Goal: Transaction & Acquisition: Subscribe to service/newsletter

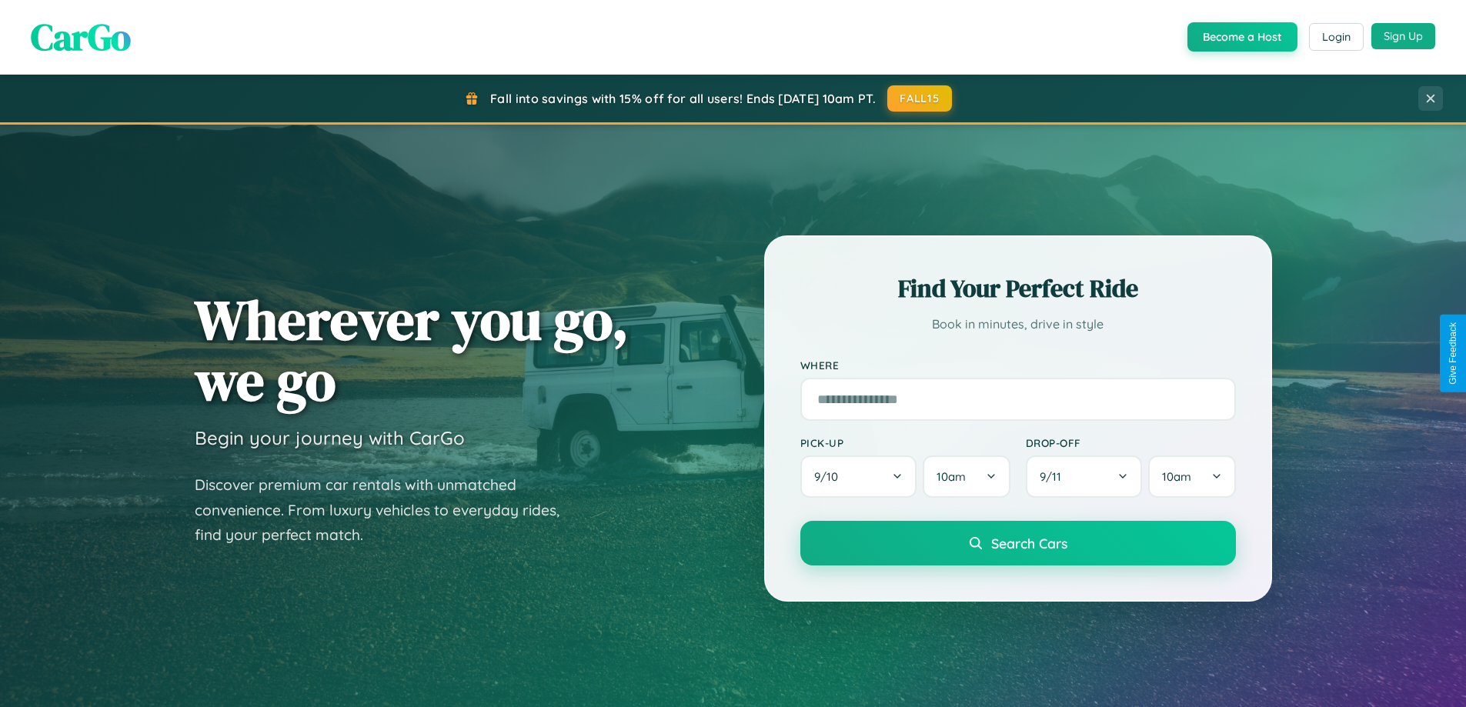
click at [1403, 36] on button "Sign Up" at bounding box center [1403, 36] width 64 height 26
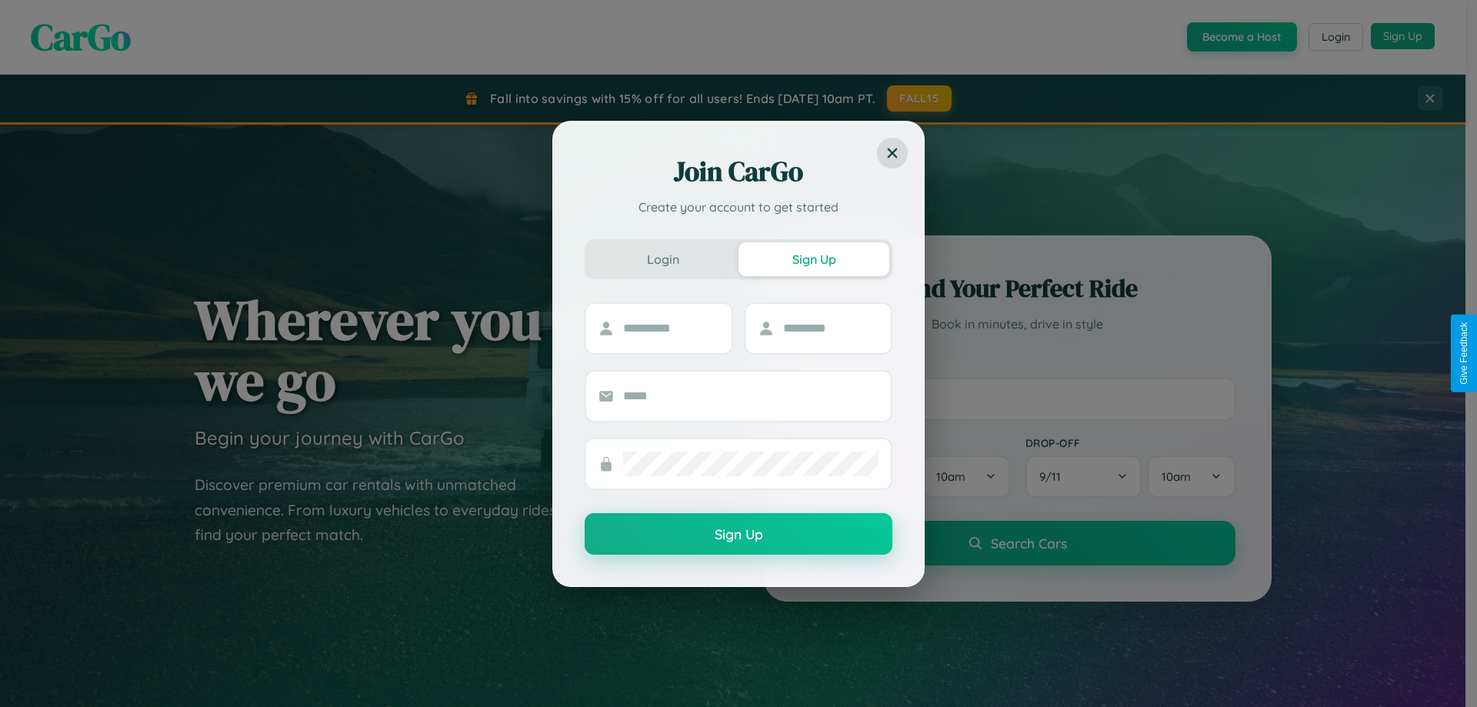
scroll to position [2960, 0]
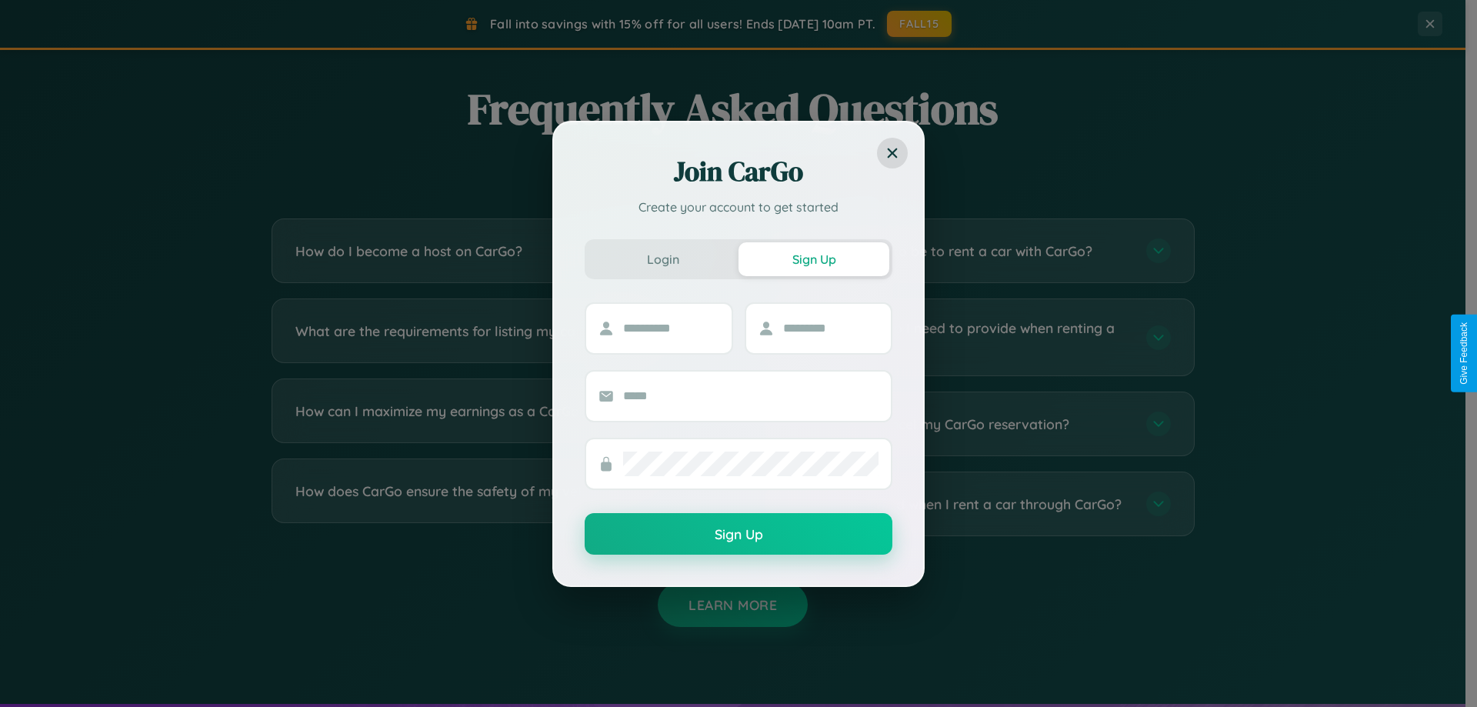
click at [971, 504] on div "Join CarGo Create your account to get started Login Sign Up Sign Up" at bounding box center [738, 353] width 1477 height 707
click at [494, 251] on div "Join CarGo Create your account to get started Login Sign Up Sign Up" at bounding box center [738, 353] width 1477 height 707
click at [494, 337] on div "Join CarGo Create your account to get started Login Sign Up Sign Up" at bounding box center [738, 353] width 1477 height 707
click at [971, 504] on div "Join CarGo Create your account to get started Login Sign Up Sign Up" at bounding box center [738, 353] width 1477 height 707
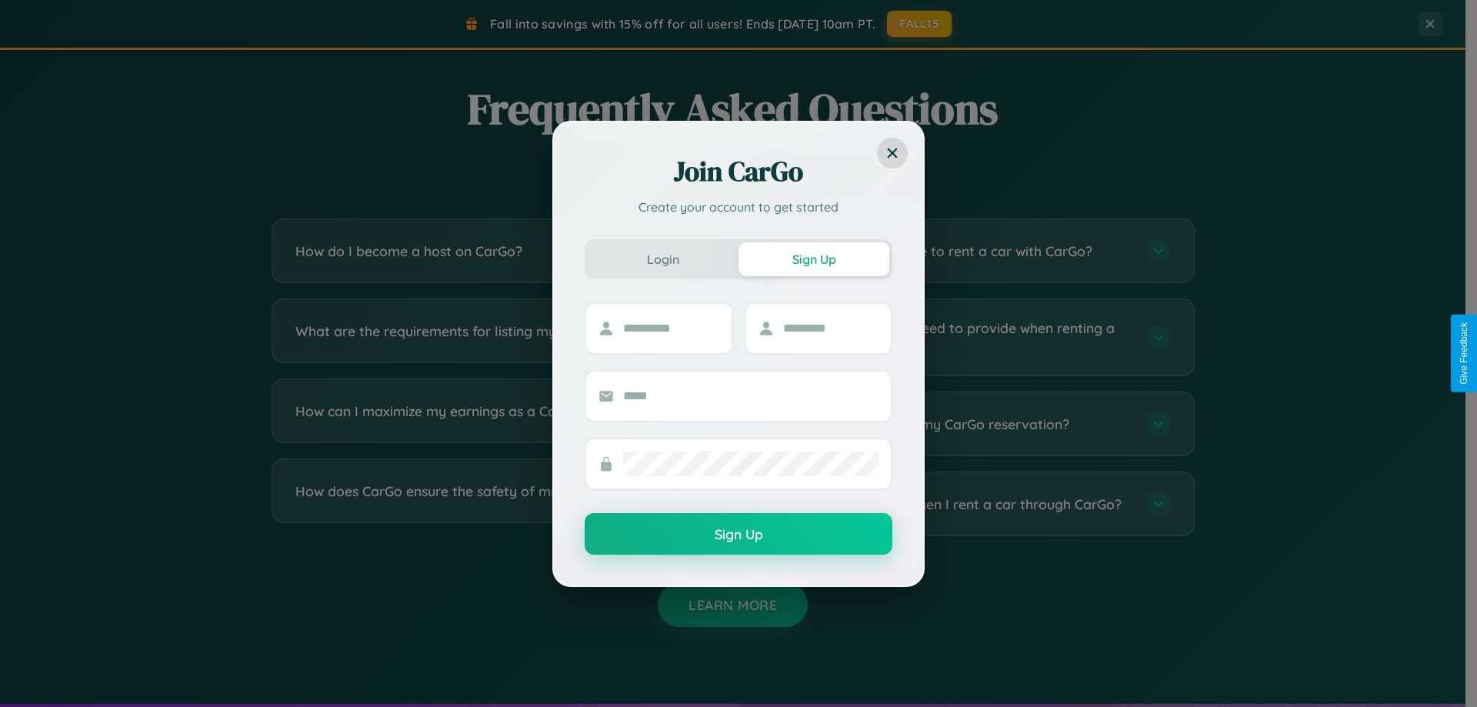
click at [494, 251] on div "Join CarGo Create your account to get started Login Sign Up Sign Up" at bounding box center [738, 353] width 1477 height 707
click at [971, 504] on div "Join CarGo Create your account to get started Login Sign Up Sign Up" at bounding box center [738, 353] width 1477 height 707
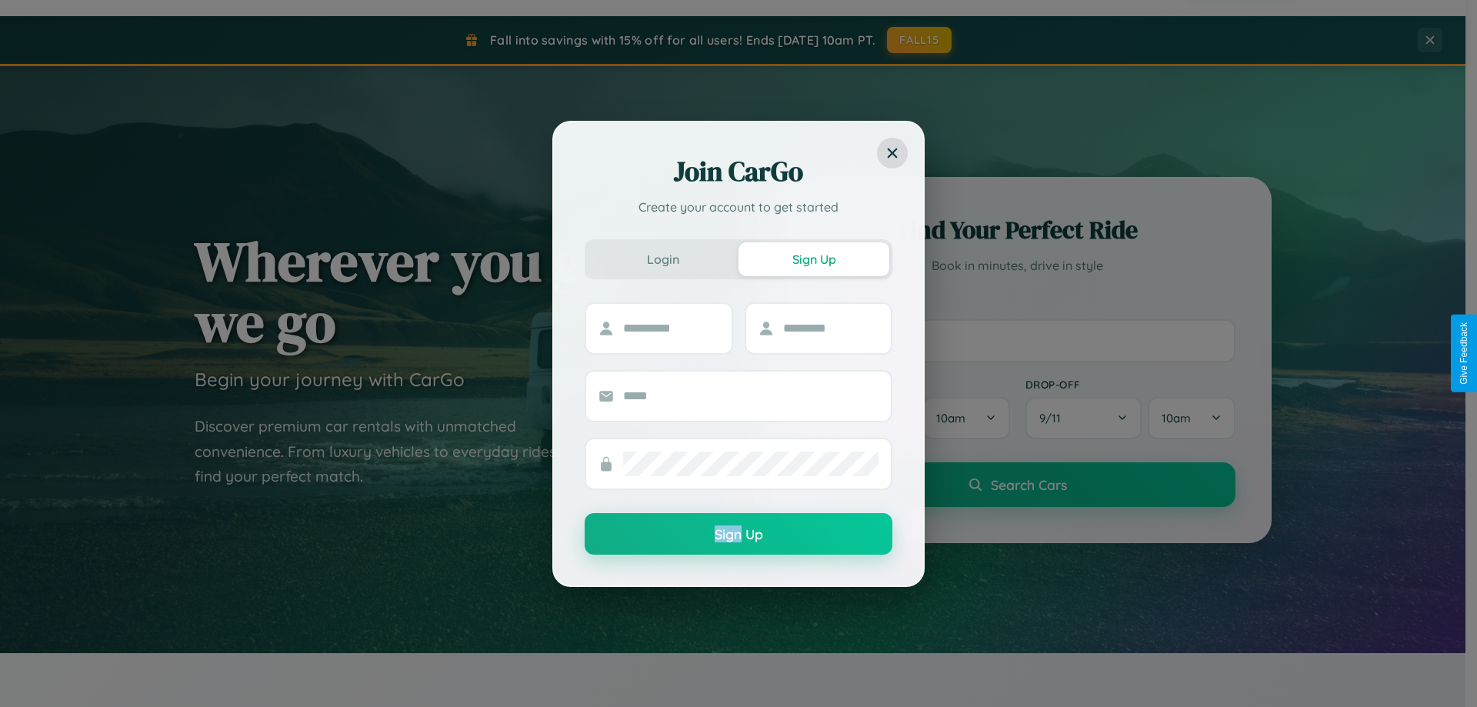
scroll to position [45, 0]
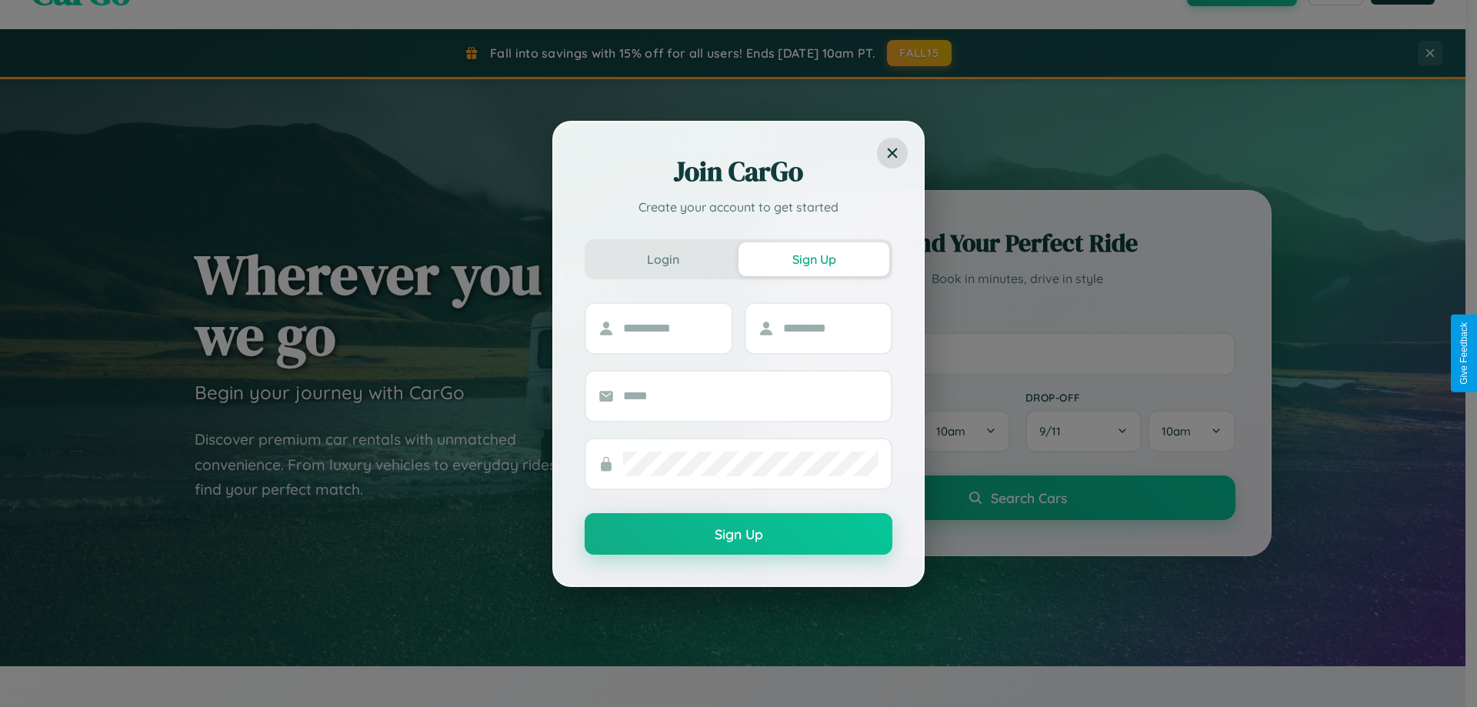
click at [1017, 353] on div "Join CarGo Create your account to get started Login Sign Up Sign Up" at bounding box center [738, 353] width 1477 height 707
